Goal: Find contact information: Find contact information

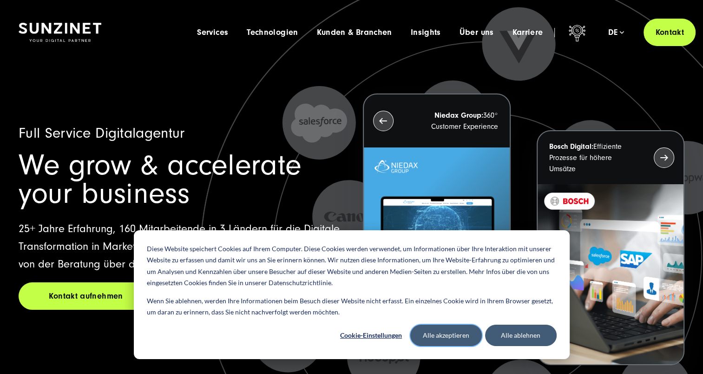
click at [433, 330] on button "Alle akzeptieren" at bounding box center [446, 334] width 72 height 21
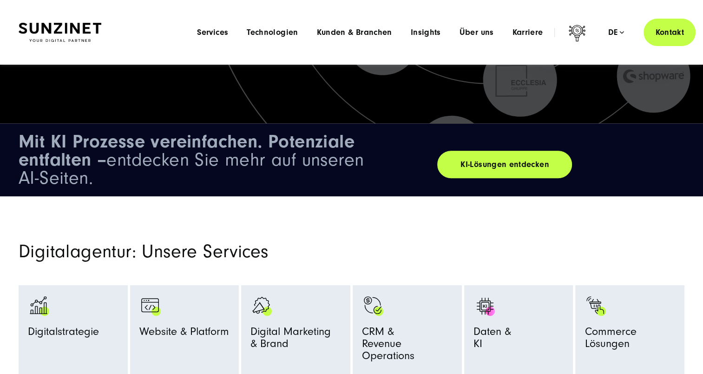
scroll to position [285, 0]
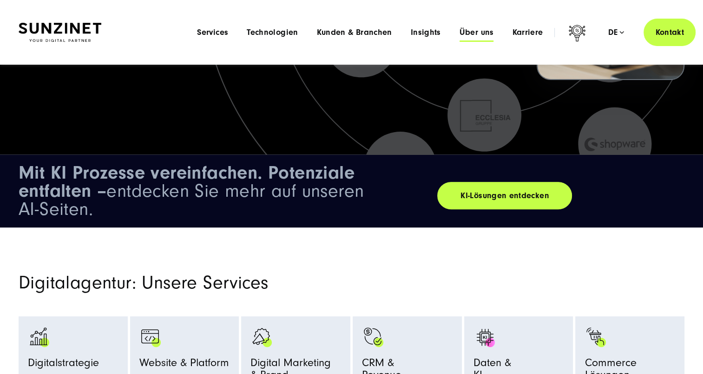
click at [466, 33] on span "Über uns" at bounding box center [476, 32] width 34 height 9
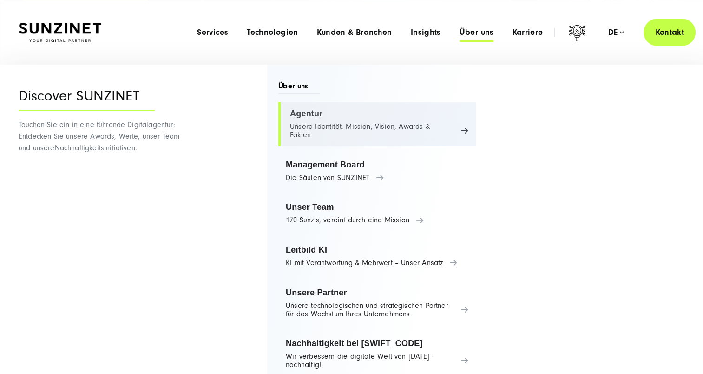
click at [363, 121] on link "Agentur Unsere Identität, Mission, Vision, Awards & Fakten" at bounding box center [376, 124] width 197 height 44
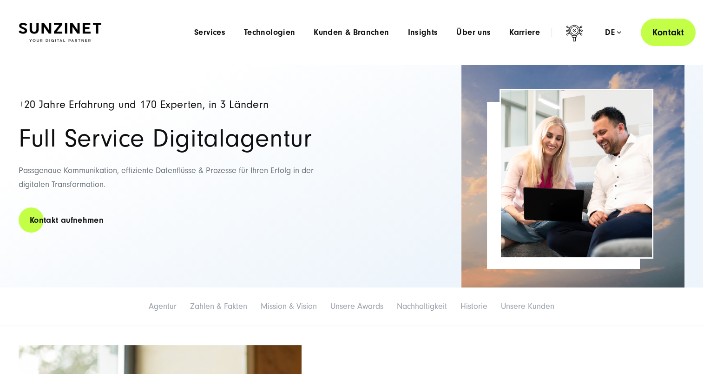
click at [670, 38] on link "Kontakt" at bounding box center [668, 32] width 55 height 27
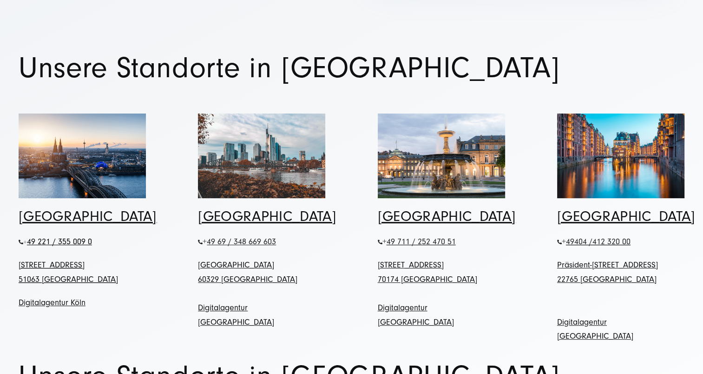
scroll to position [378, 0]
click at [82, 149] on img at bounding box center [82, 155] width 127 height 85
click at [48, 259] on span "[STREET_ADDRESS]" at bounding box center [52, 264] width 66 height 10
